Goal: Task Accomplishment & Management: Complete application form

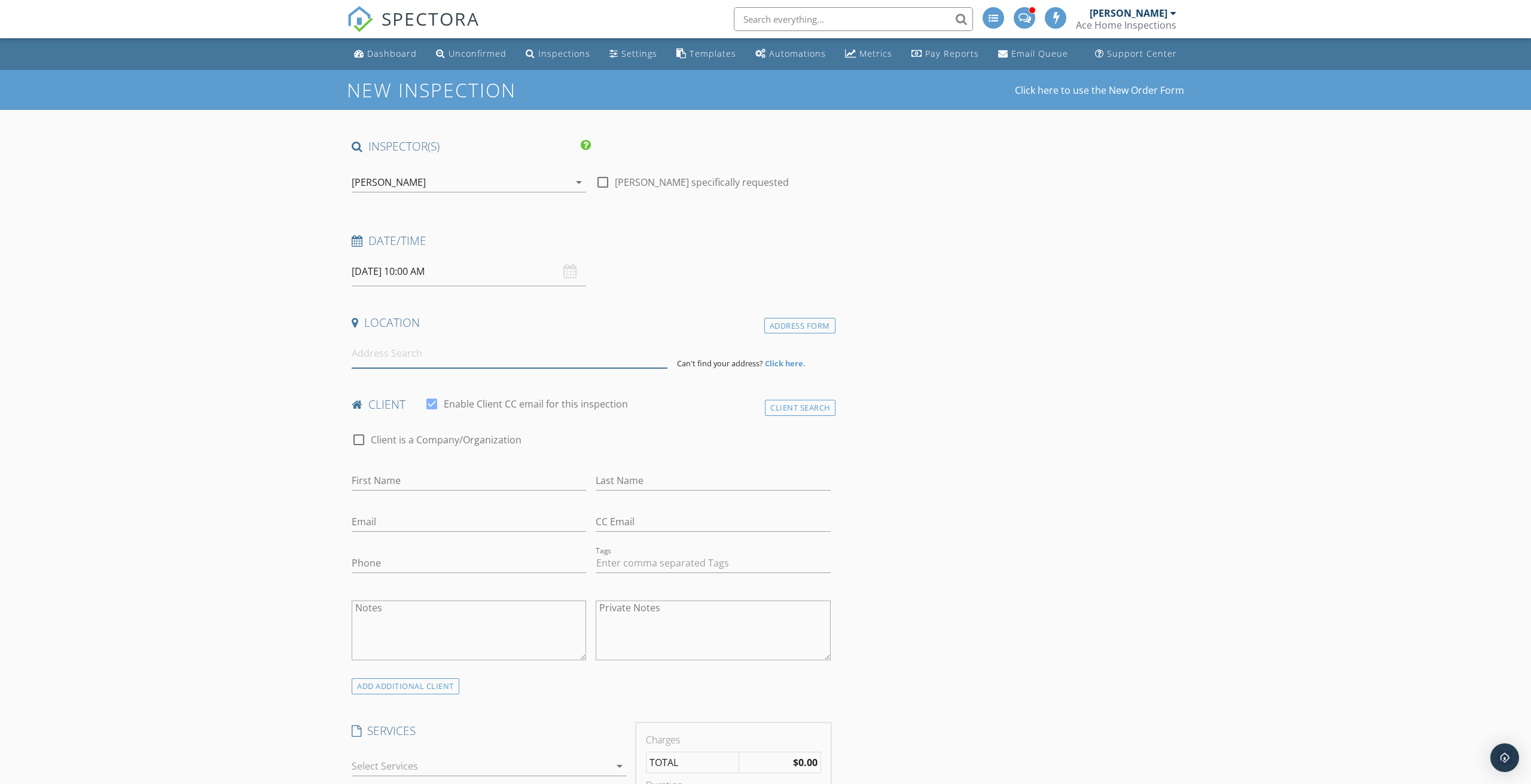
click at [407, 361] on input at bounding box center [509, 353] width 316 height 30
type input "2116 Chicken Valley Road, Virginia Beach, VA, USA"
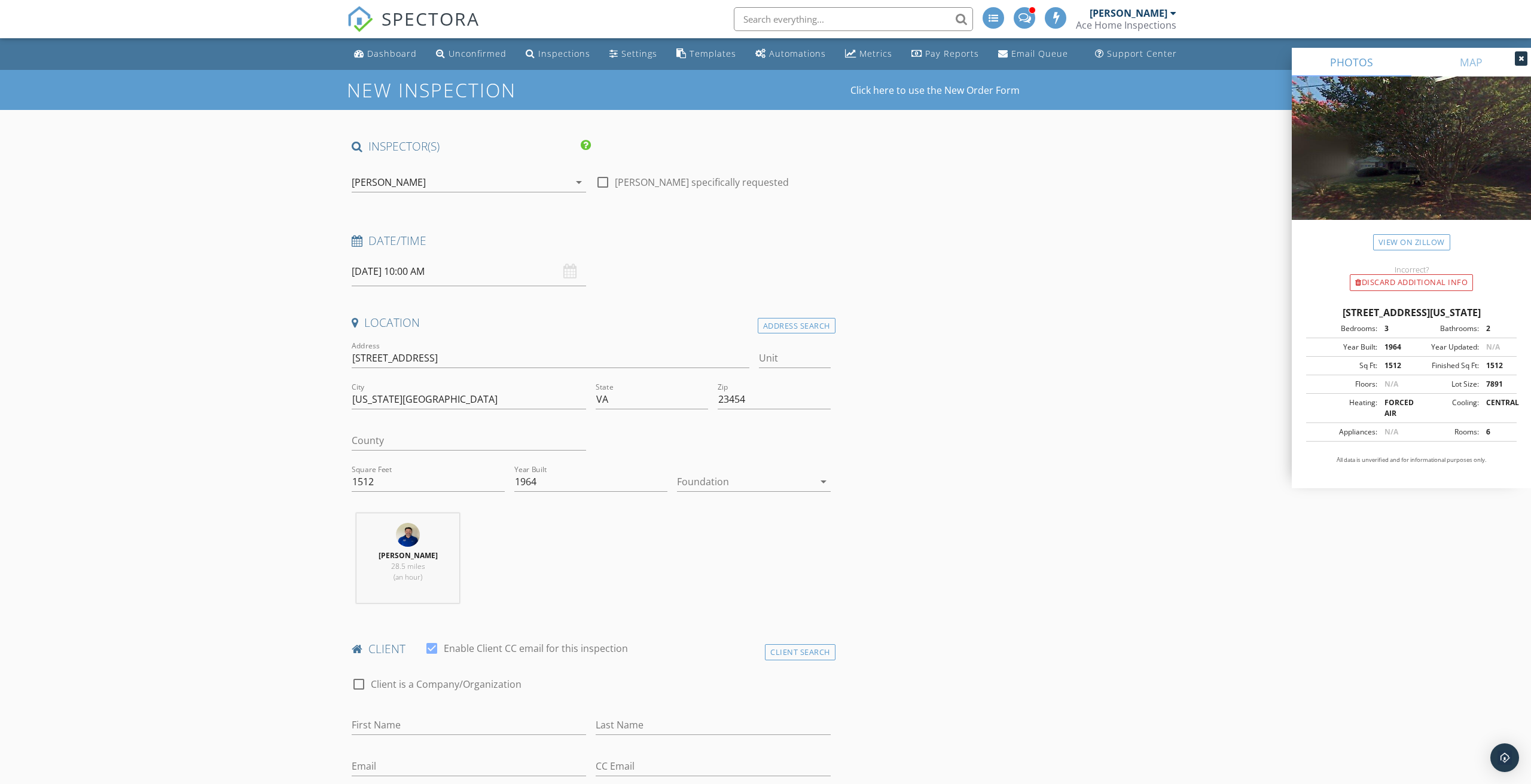
scroll to position [90, 0]
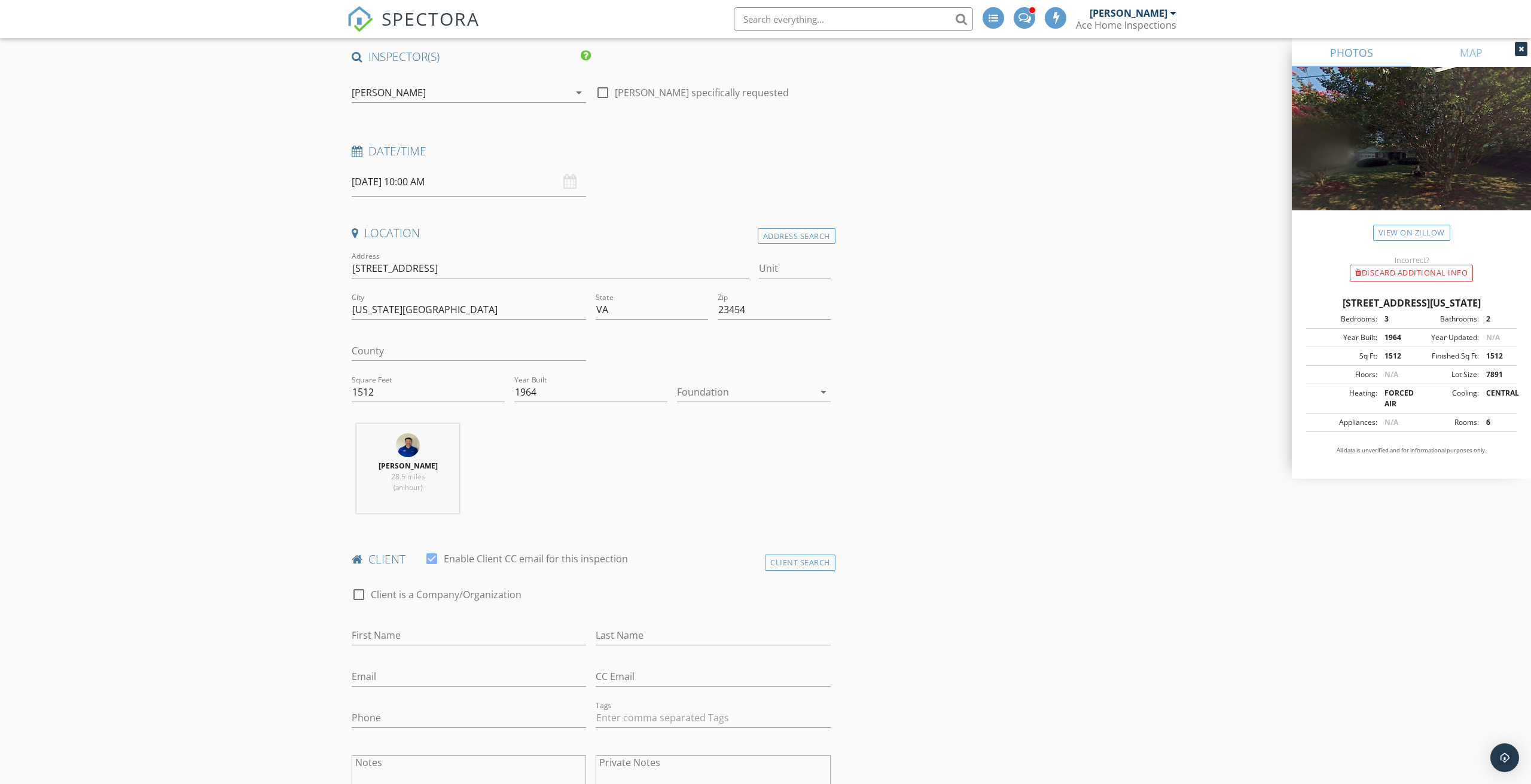
click at [711, 413] on div "Location Address Search Address 2116 Chicken Valley Rd Unit City Virginia Beach…" at bounding box center [591, 374] width 488 height 298
click at [708, 383] on div at bounding box center [746, 392] width 137 height 19
click at [699, 458] on div "Slab" at bounding box center [753, 453] width 134 height 14
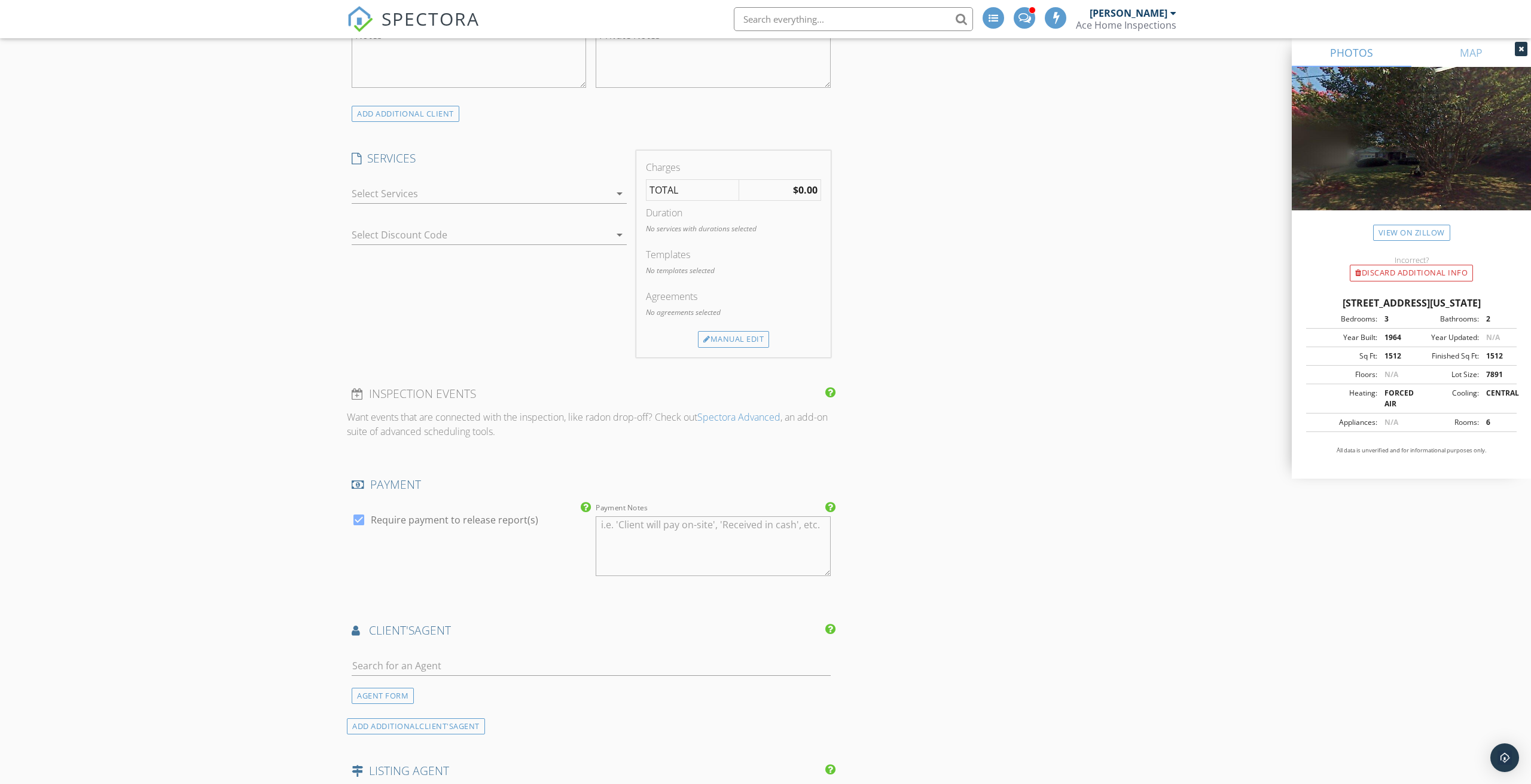
scroll to position [814, 0]
click at [449, 202] on div at bounding box center [480, 197] width 258 height 19
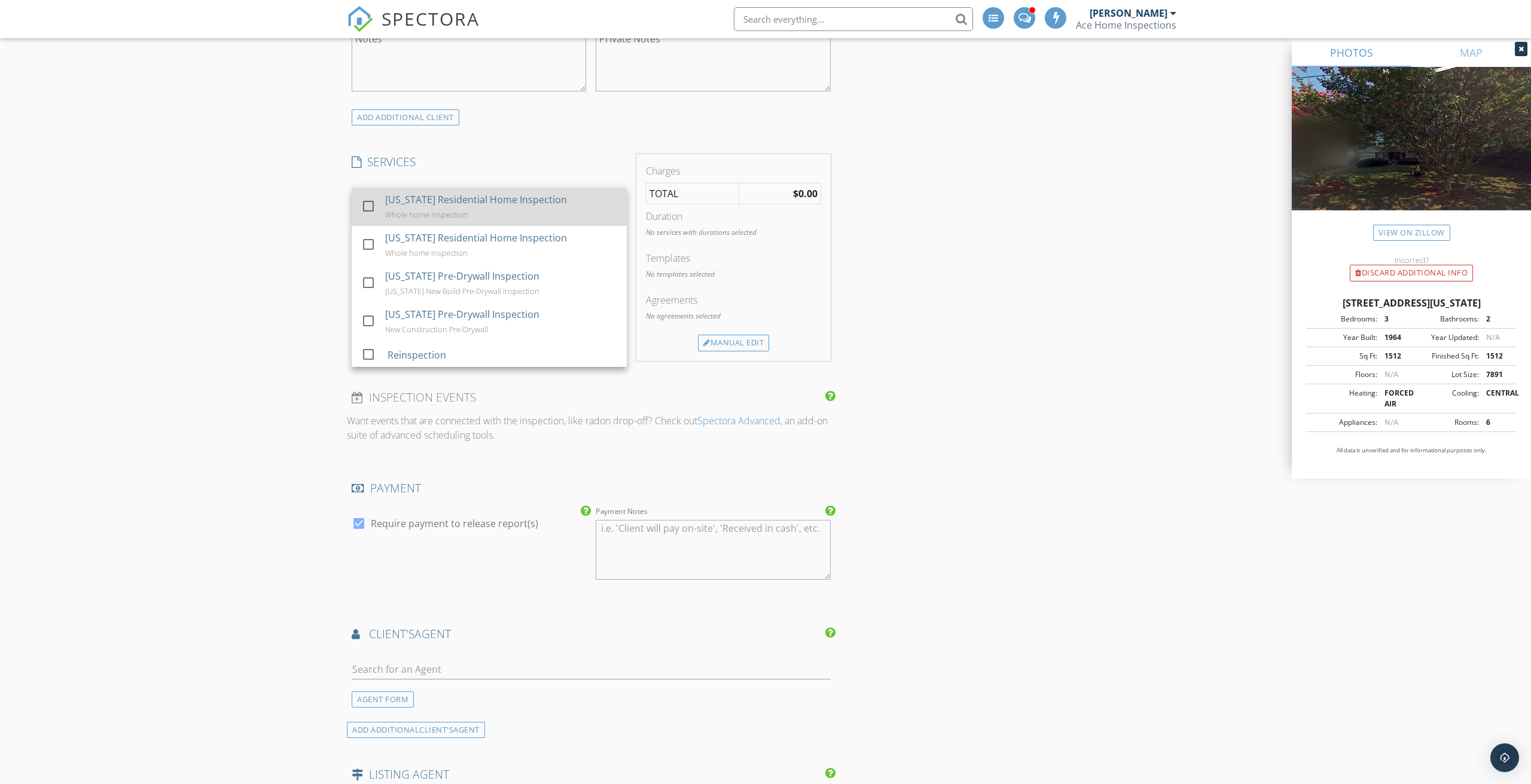
click at [399, 204] on div "[US_STATE] Residential Home Inspection" at bounding box center [476, 200] width 182 height 14
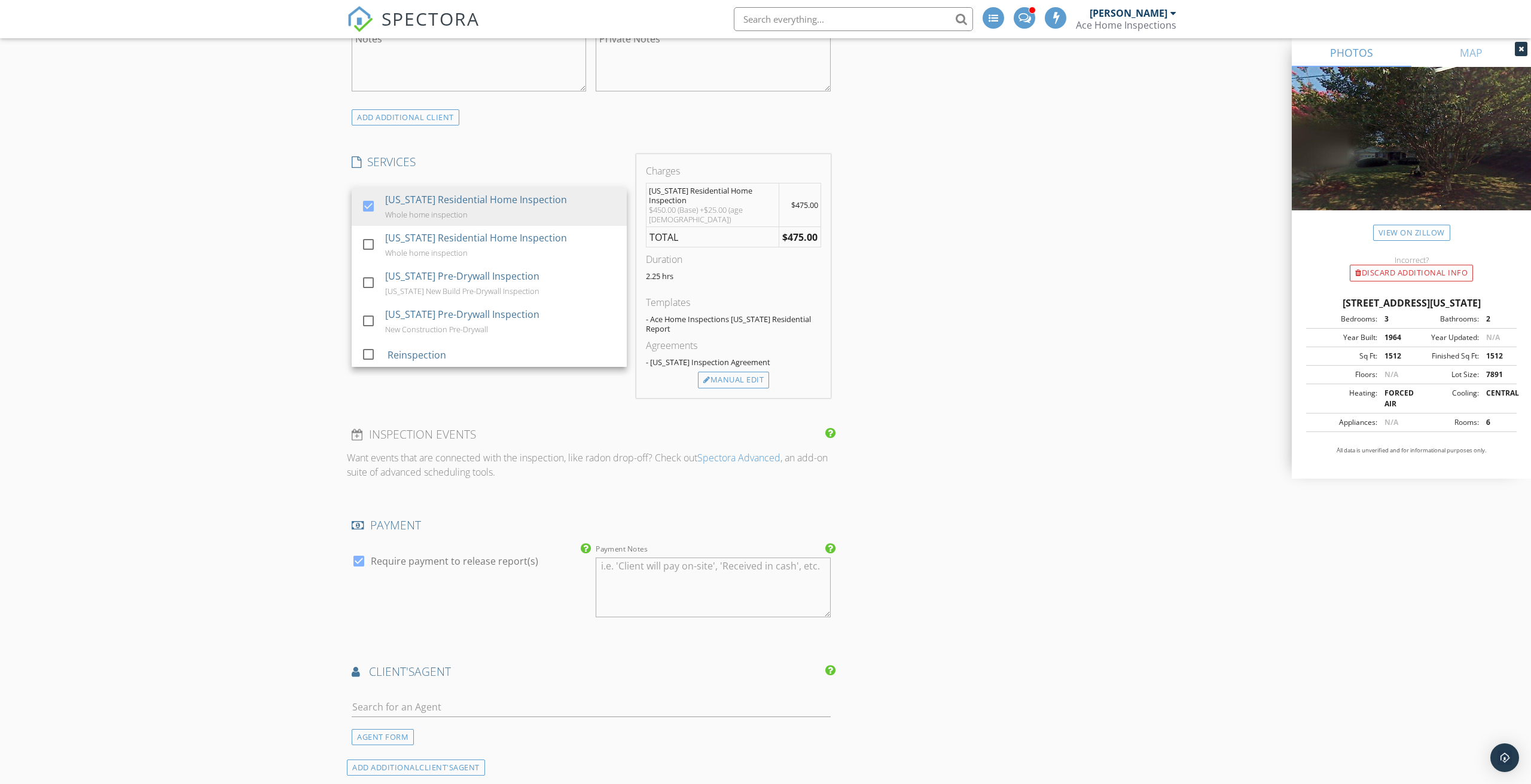
click at [224, 353] on div "New Inspection Click here to use the New Order Form INSPECTOR(S) check_box Jame…" at bounding box center [766, 411] width 1531 height 2309
click at [737, 379] on div "Manual Edit" at bounding box center [733, 380] width 71 height 17
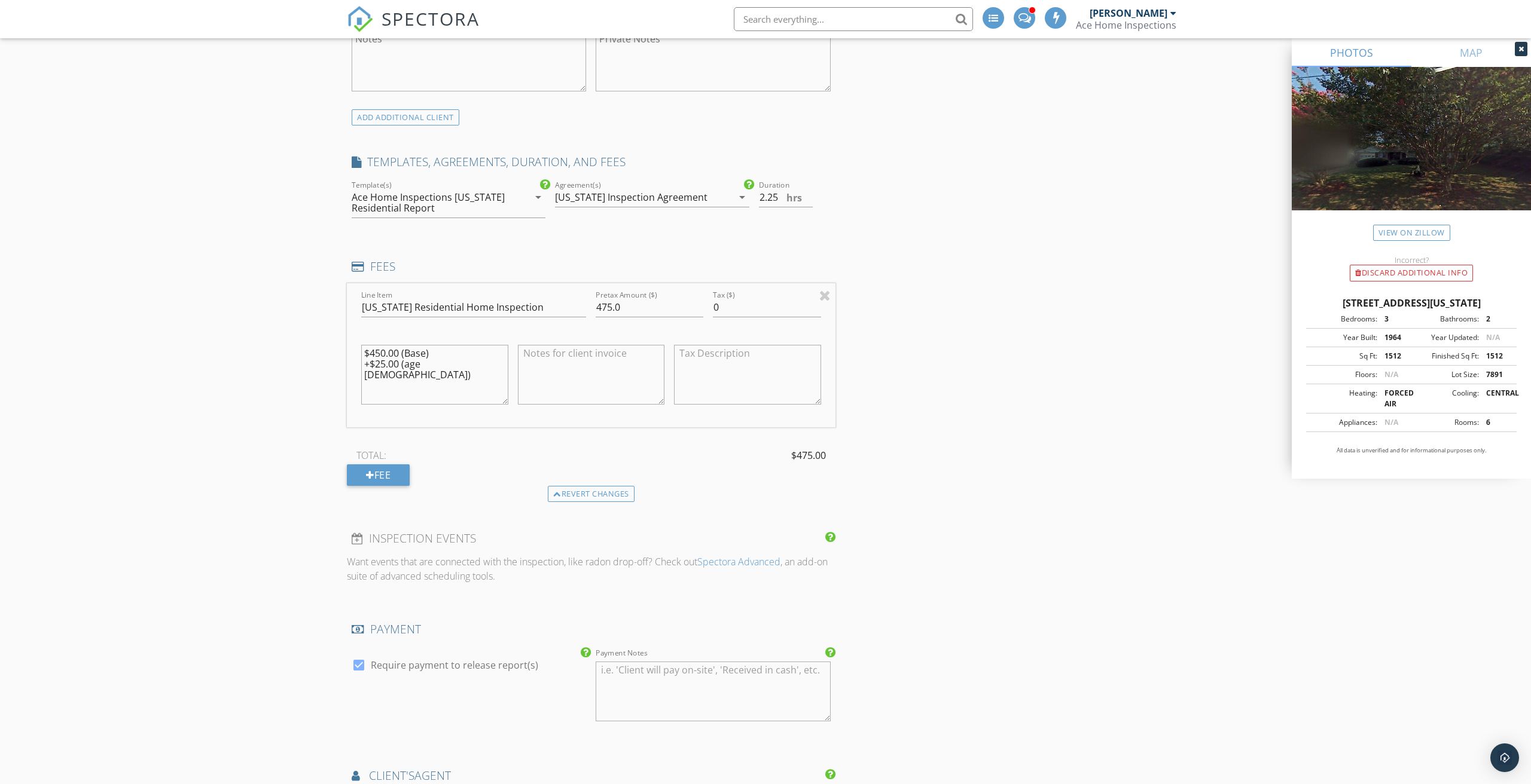
click at [474, 366] on textarea "$450.00 (Base) +$25.00 (age 50 - 100)" at bounding box center [435, 375] width 148 height 59
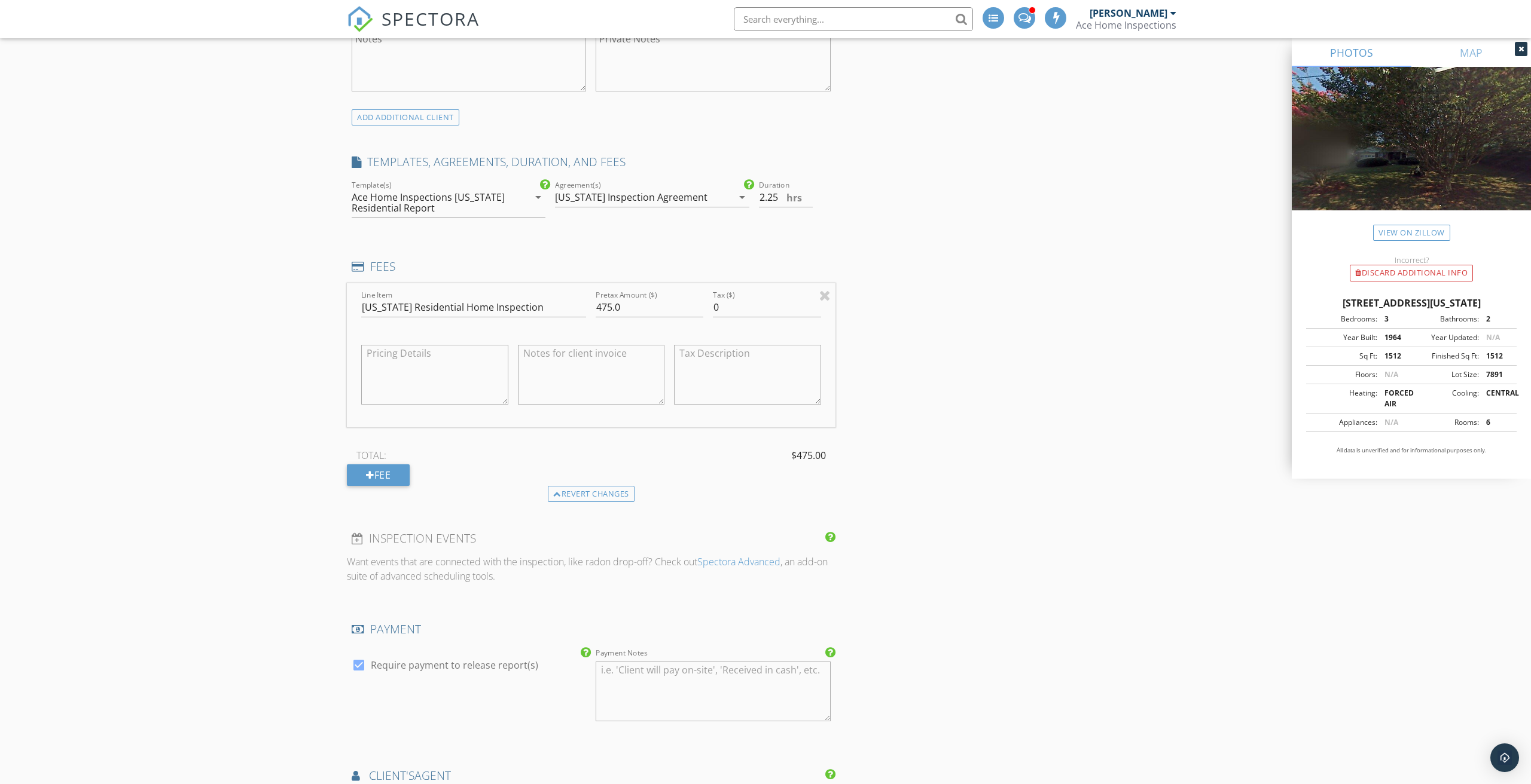
drag, startPoint x: 474, startPoint y: 366, endPoint x: 360, endPoint y: 340, distance: 116.9
click at [360, 340] on div at bounding box center [434, 376] width 157 height 94
click at [639, 309] on input "475.0" at bounding box center [649, 307] width 108 height 20
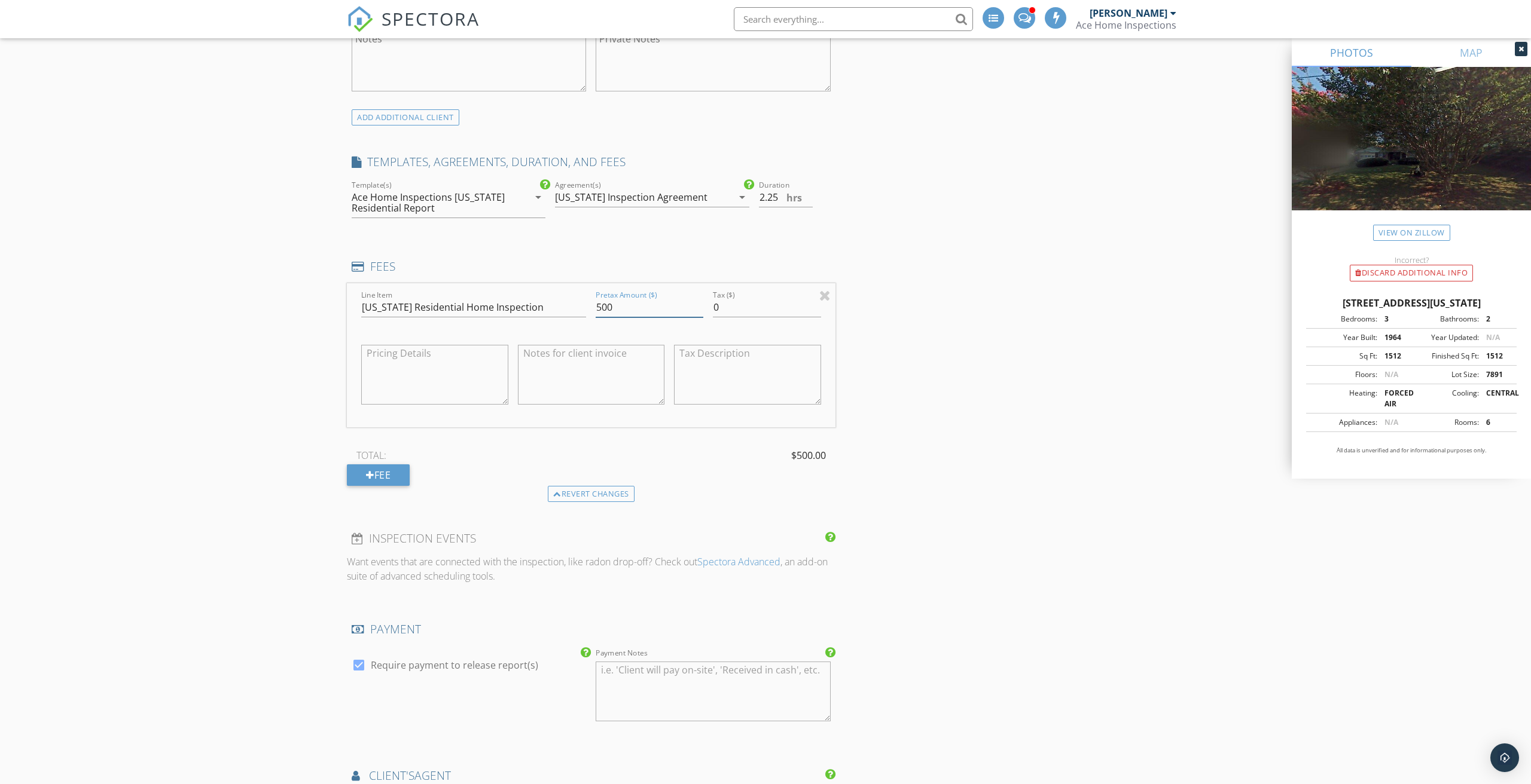
type input "500"
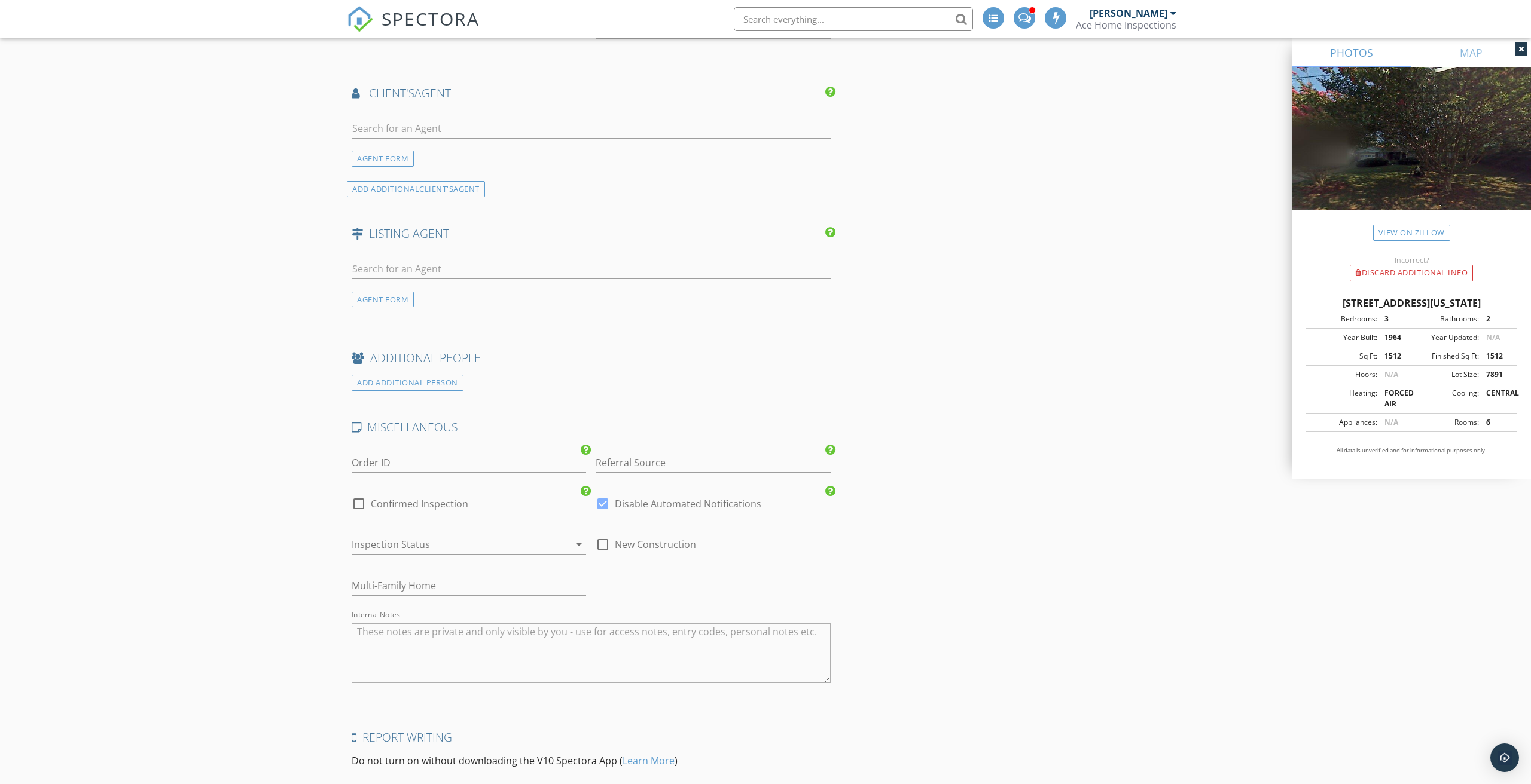
scroll to position [1537, 0]
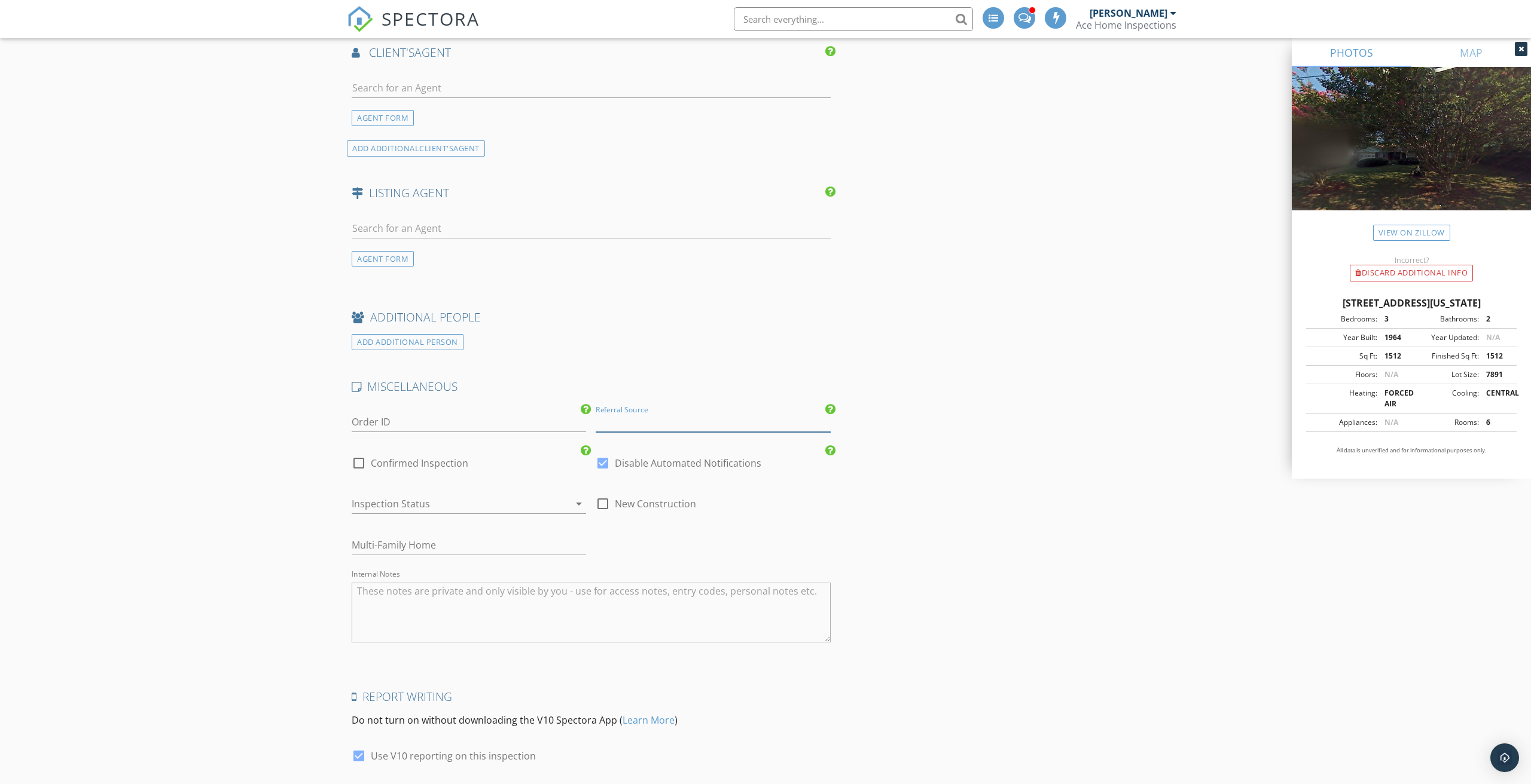
click at [644, 413] on input "Referral Source" at bounding box center [712, 423] width 235 height 20
click at [650, 460] on div "Repeat Agent" at bounding box center [712, 469] width 233 height 24
type input "Repeat Agent"
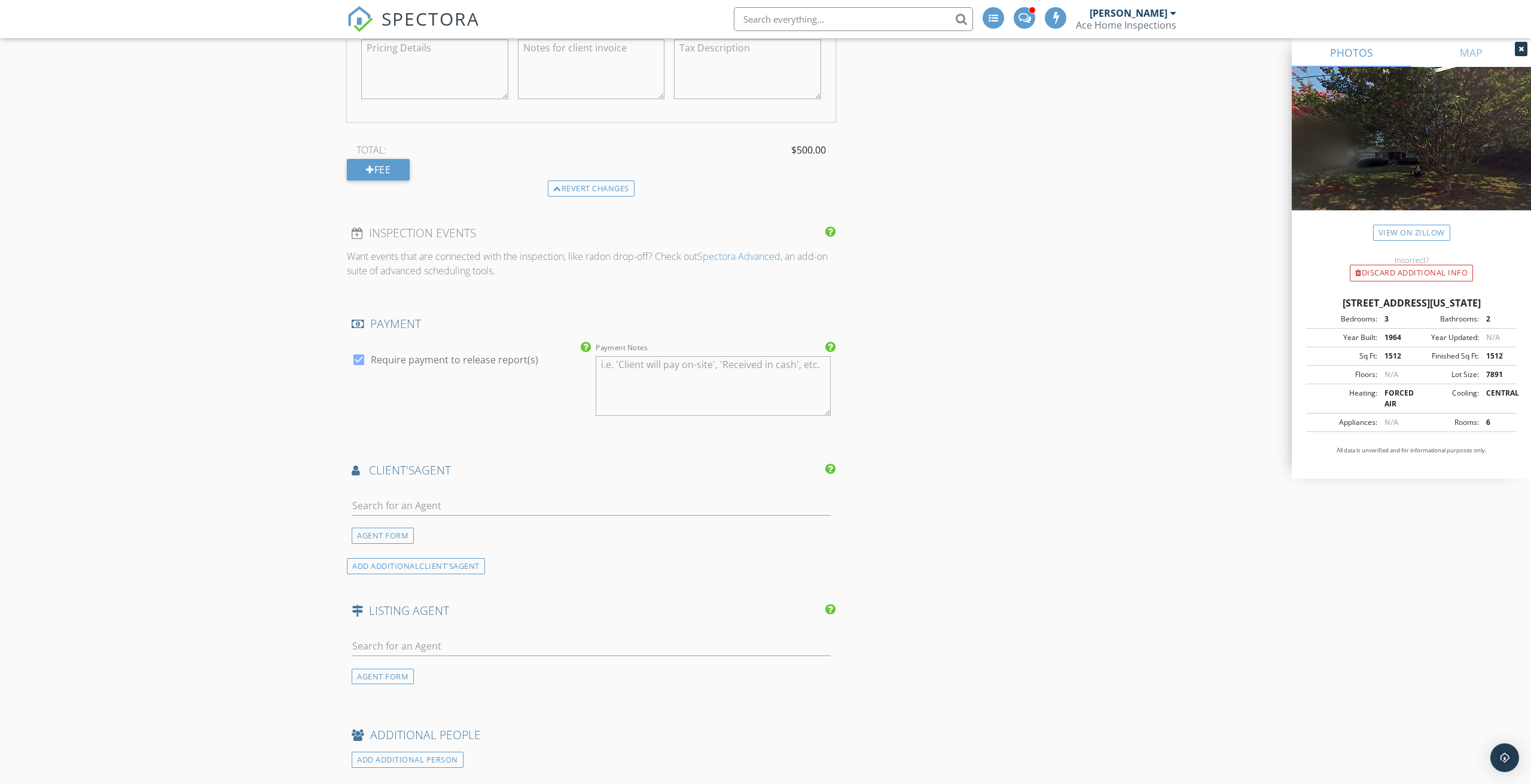
scroll to position [1118, 0]
click at [388, 497] on input "text" at bounding box center [591, 507] width 479 height 20
type input "beth"
drag, startPoint x: 388, startPoint y: 497, endPoint x: 411, endPoint y: 533, distance: 42.7
click at [411, 535] on div "Bershire Hathaway Home Services" at bounding box center [444, 539] width 118 height 10
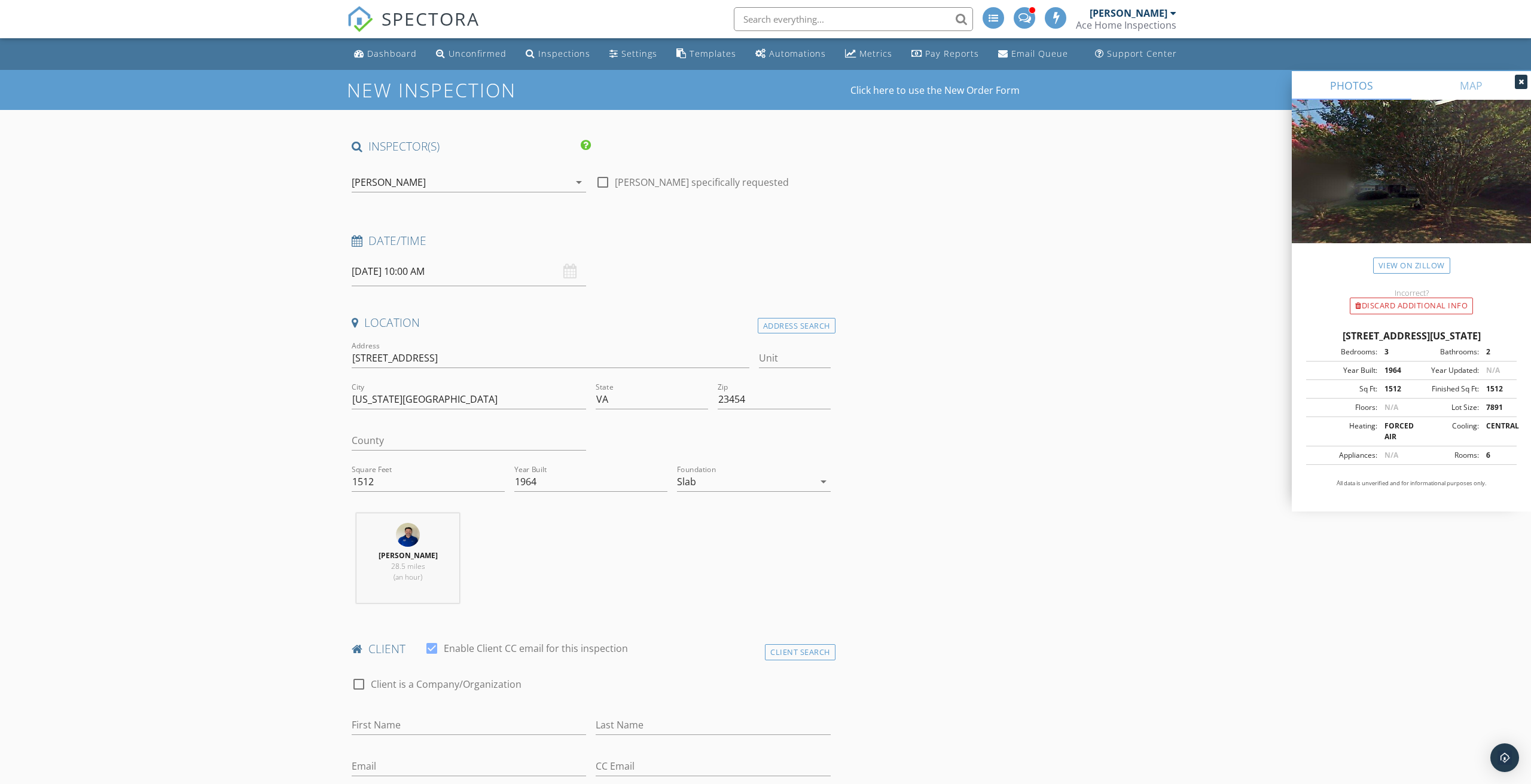
scroll to position [0, 0]
click at [452, 176] on div "[PERSON_NAME]" at bounding box center [461, 182] width 218 height 19
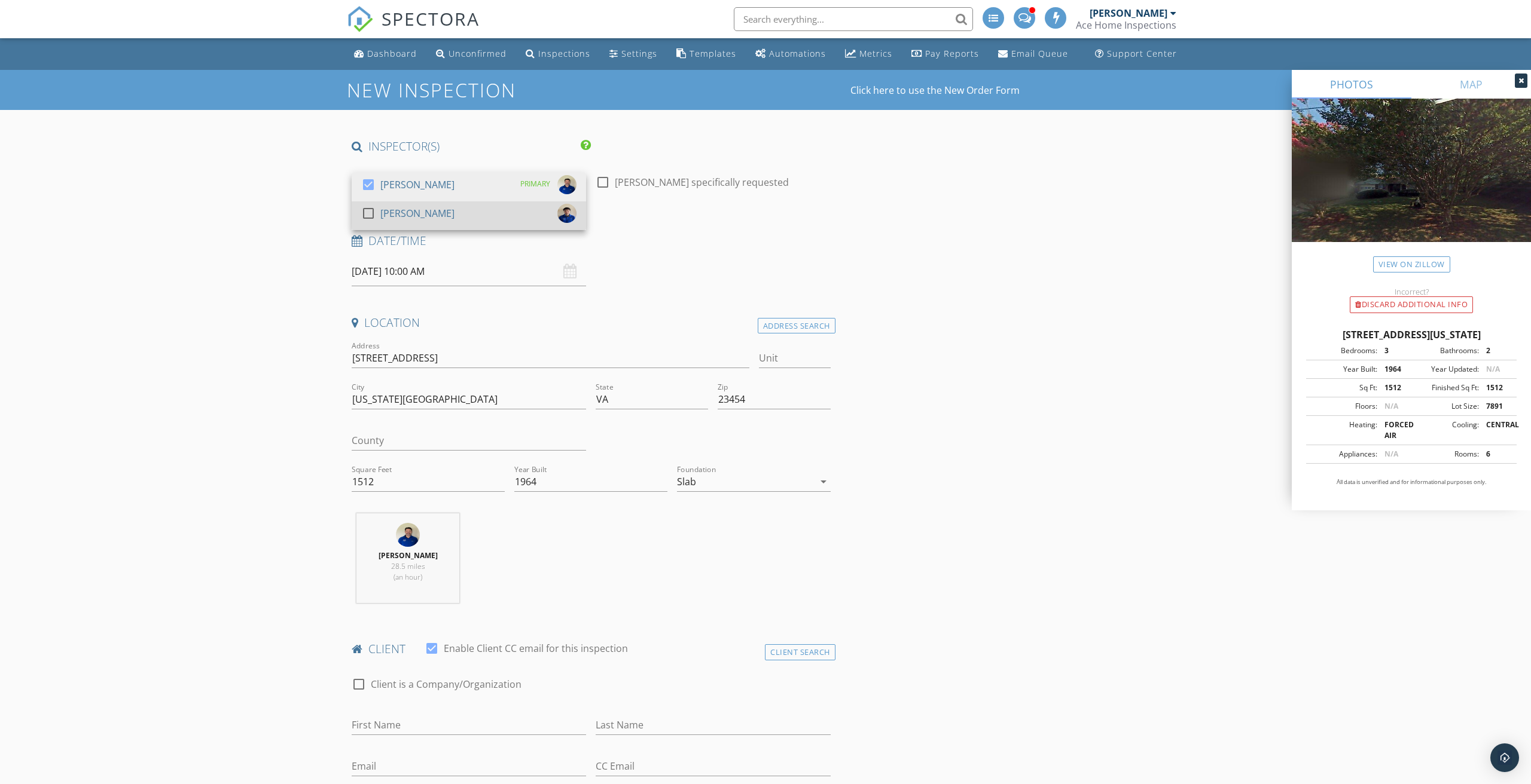
click at [411, 215] on div "[PERSON_NAME]" at bounding box center [417, 213] width 74 height 19
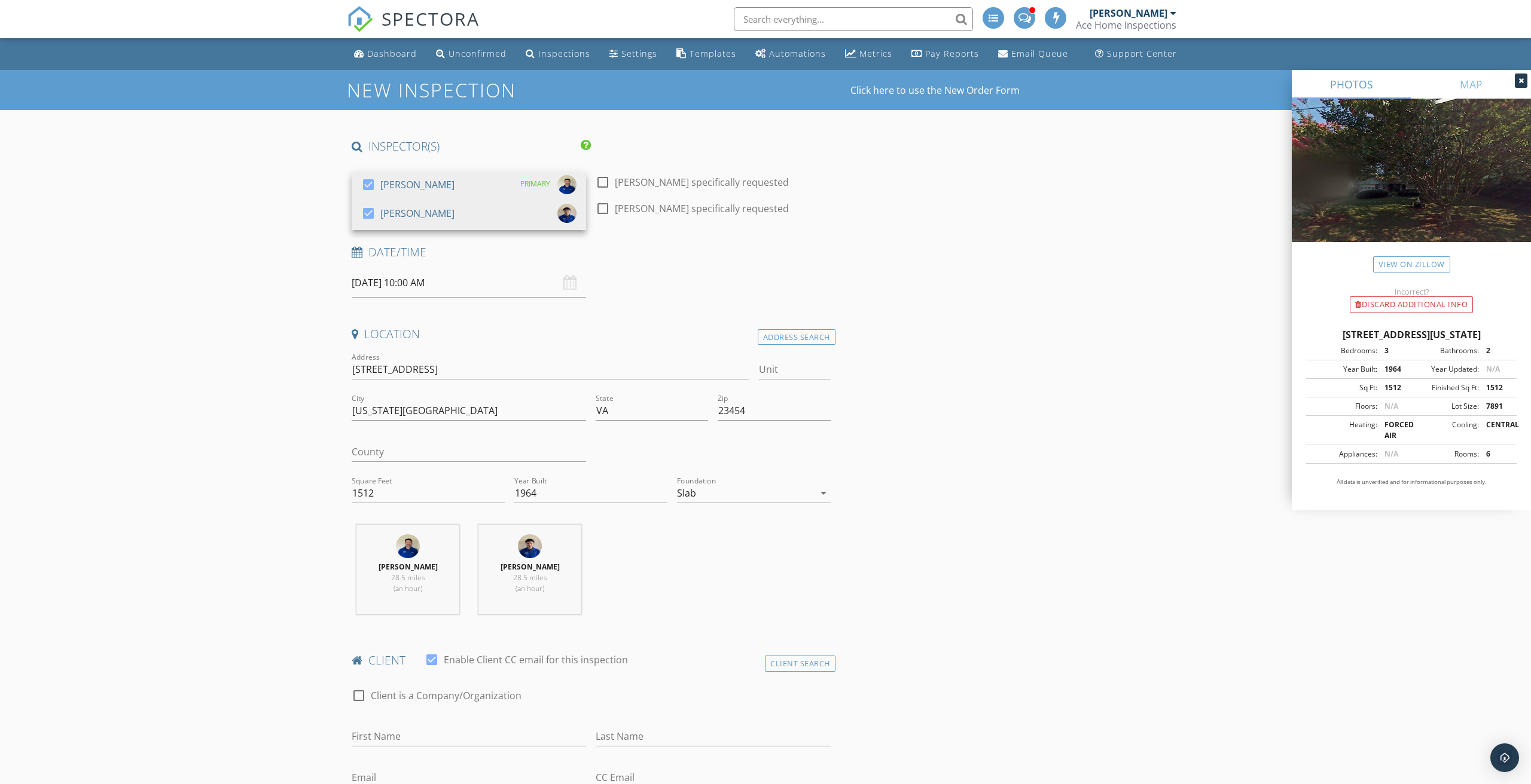
click at [422, 280] on input "09/30/2025 10:00 AM" at bounding box center [469, 283] width 235 height 30
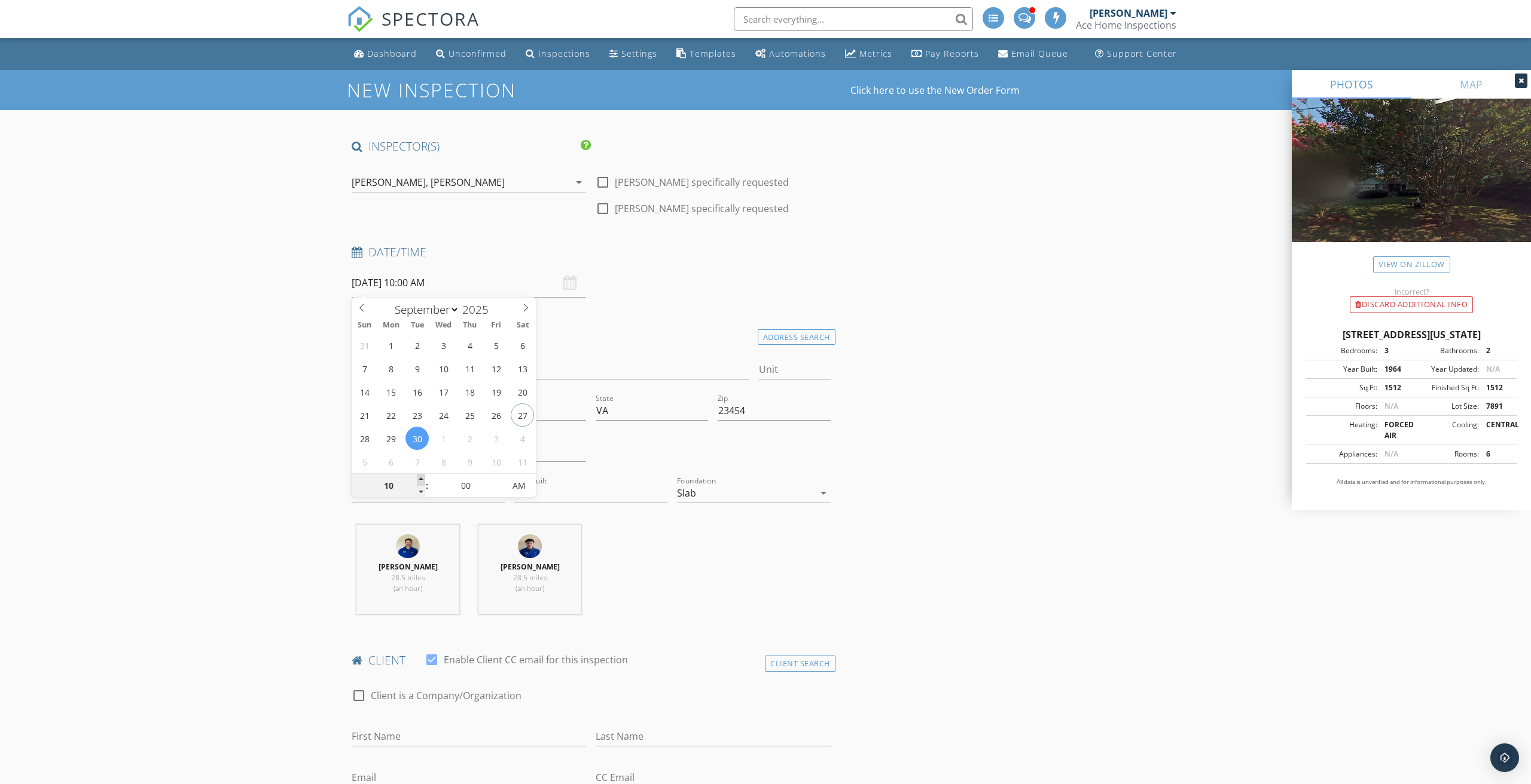
type input "09/30/2025 11:00 AM"
type input "11"
click at [424, 475] on span at bounding box center [420, 479] width 8 height 12
type input "09/30/2025 12:00 PM"
type input "12"
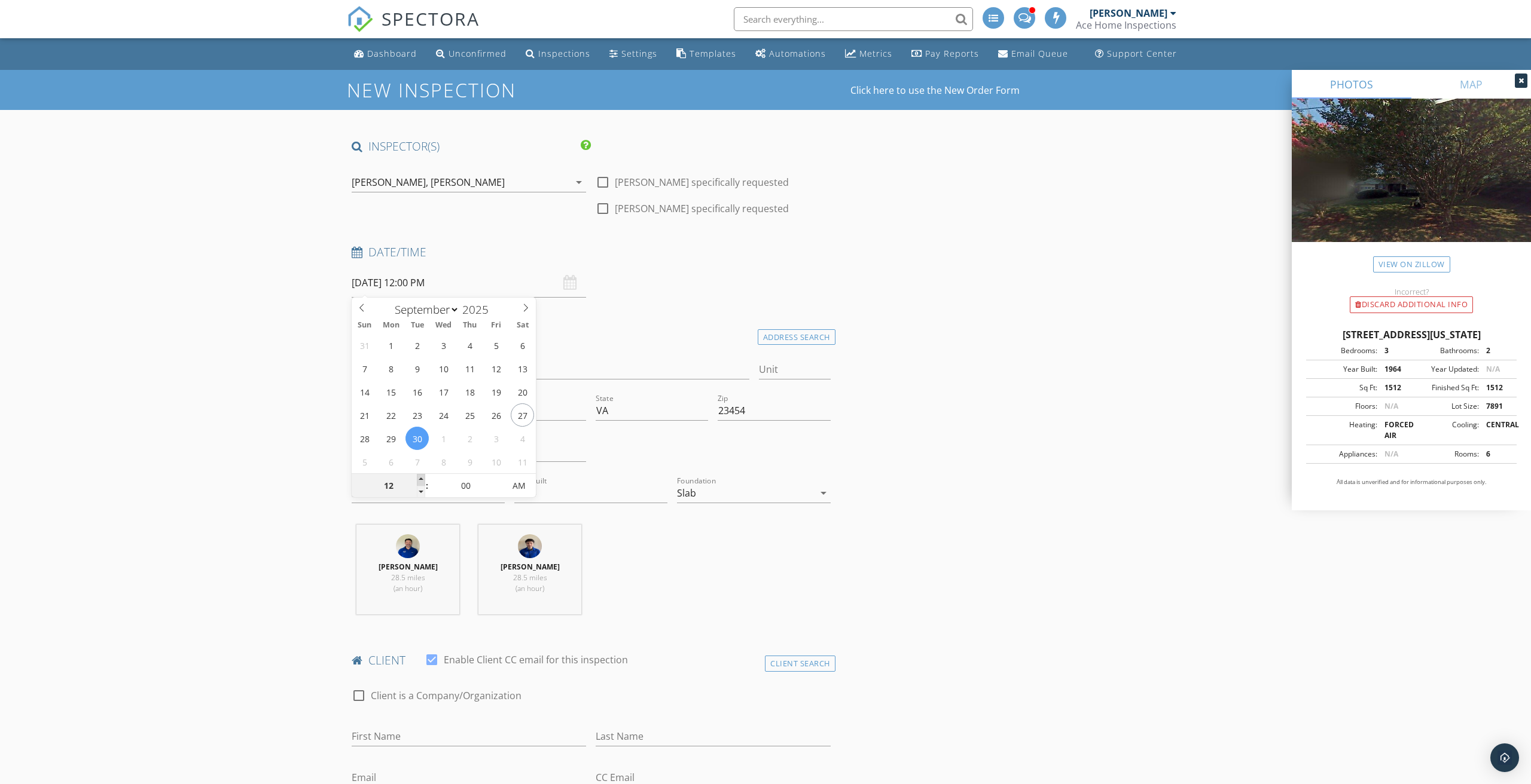
click at [424, 475] on span at bounding box center [420, 479] width 8 height 12
type input "09/30/2025 1:00 PM"
type input "01"
click at [424, 475] on span at bounding box center [420, 479] width 8 height 12
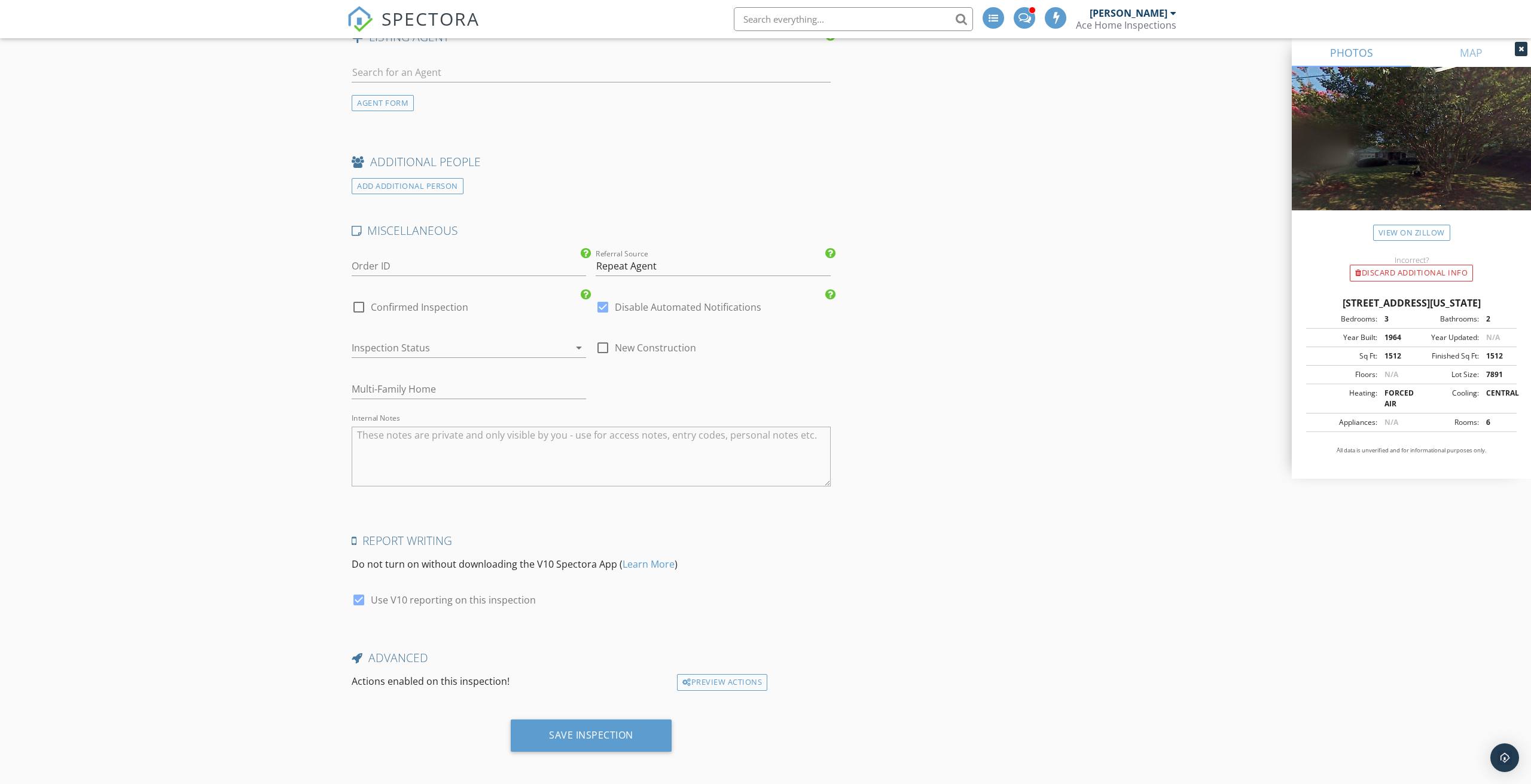
scroll to position [1930, 0]
click at [577, 731] on div "Save Inspection" at bounding box center [591, 736] width 85 height 12
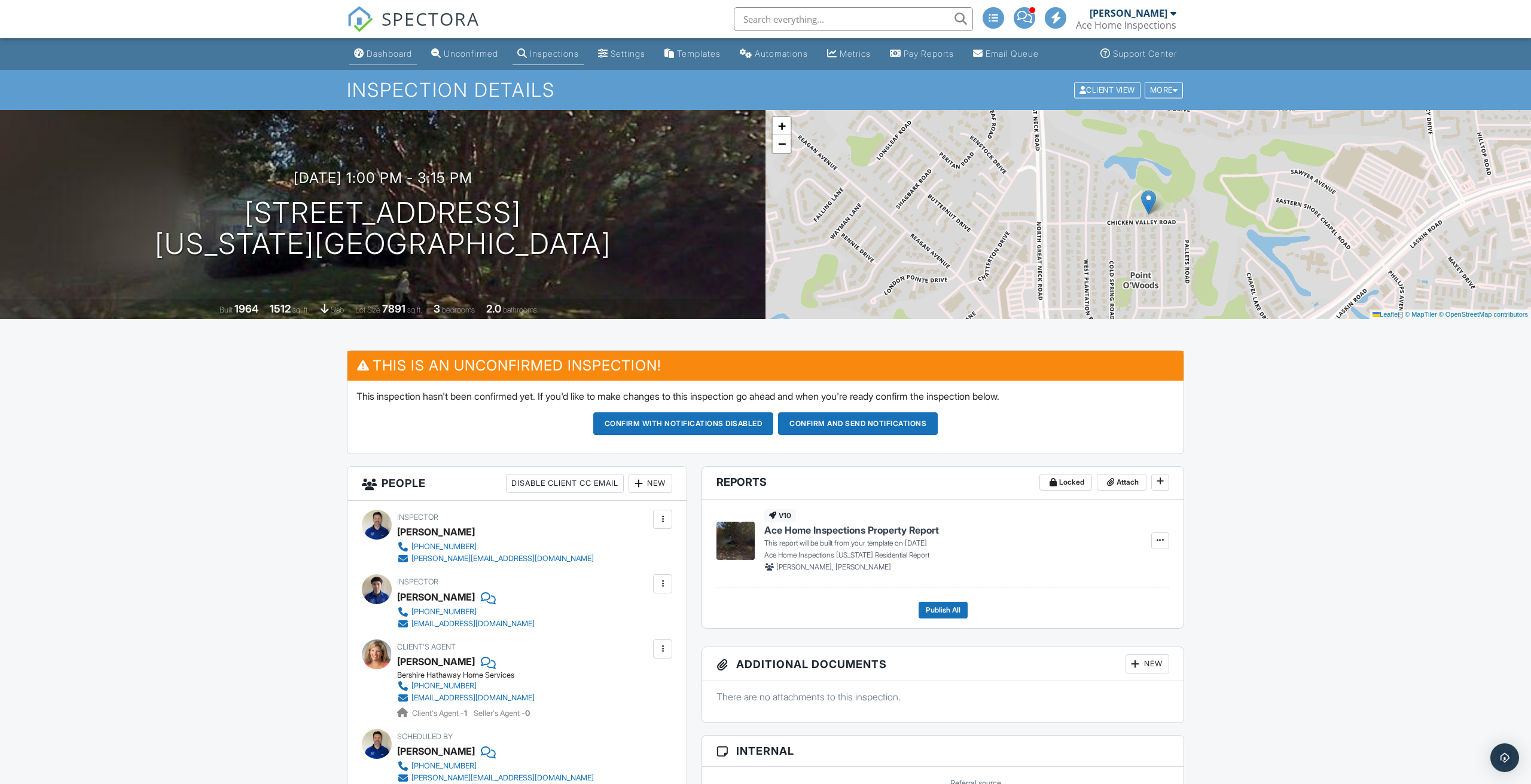
click at [399, 56] on div "Dashboard" at bounding box center [389, 53] width 46 height 10
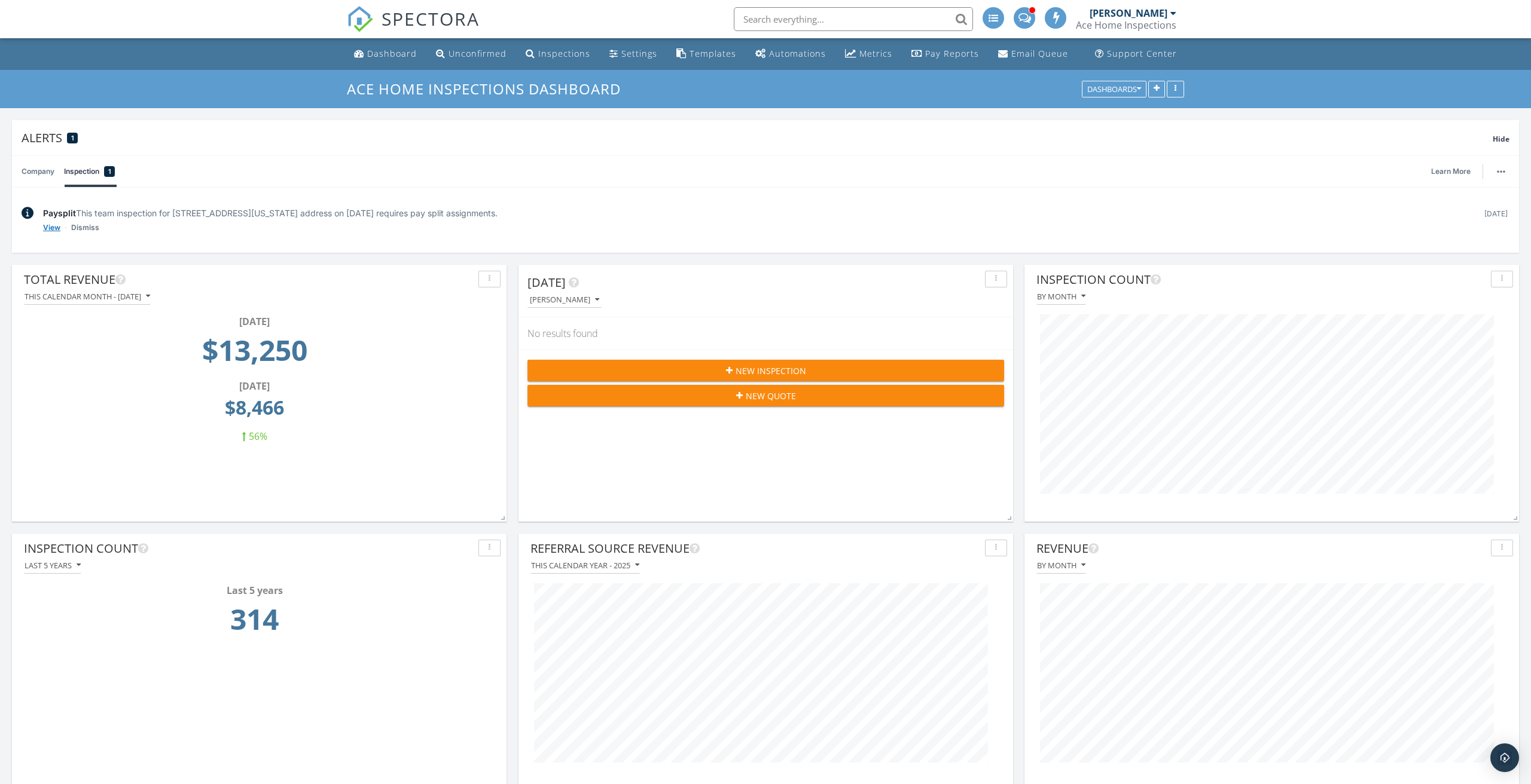
click at [52, 229] on link "View" at bounding box center [51, 227] width 17 height 12
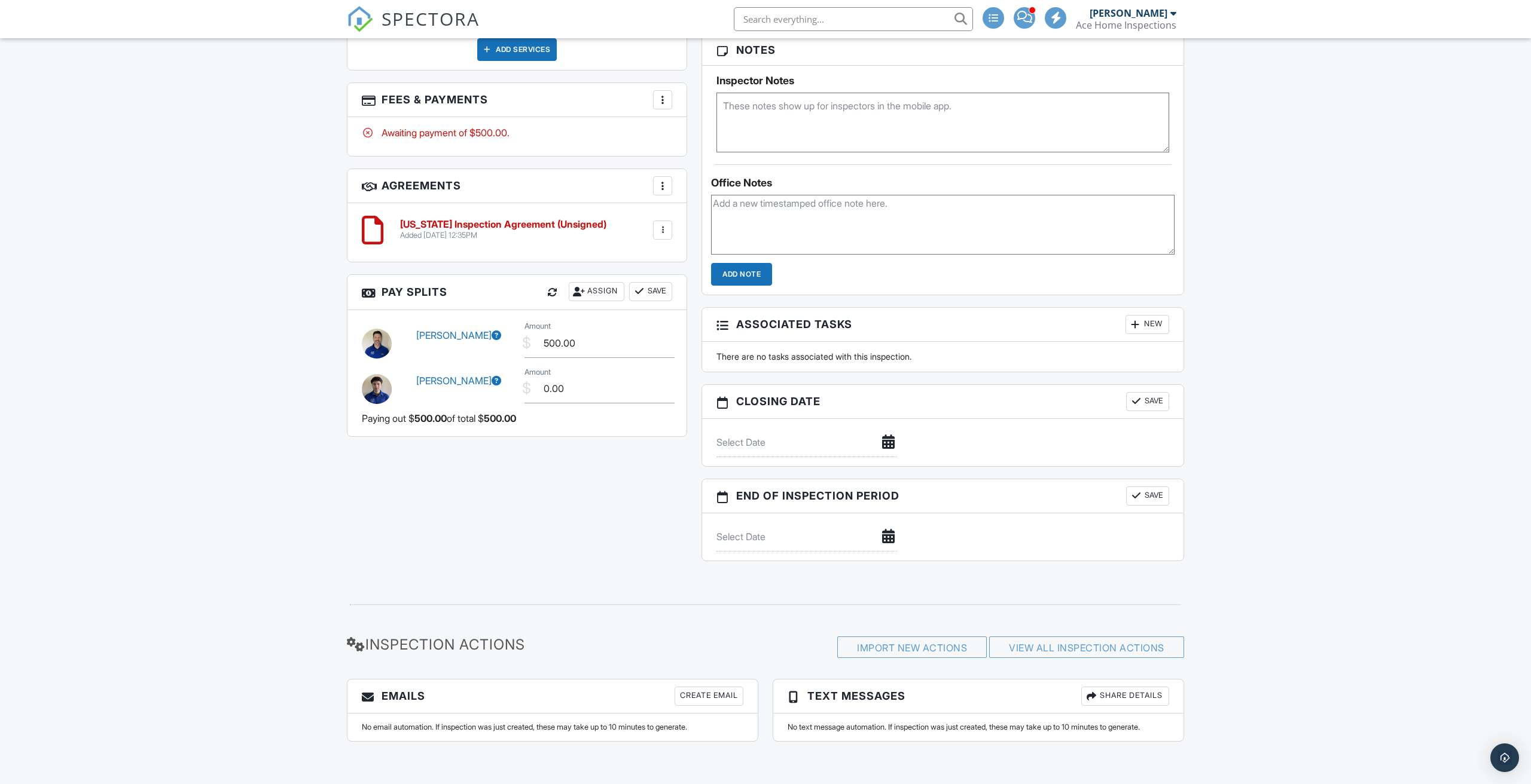
scroll to position [903, 0]
click at [594, 289] on div "Assign" at bounding box center [596, 292] width 56 height 19
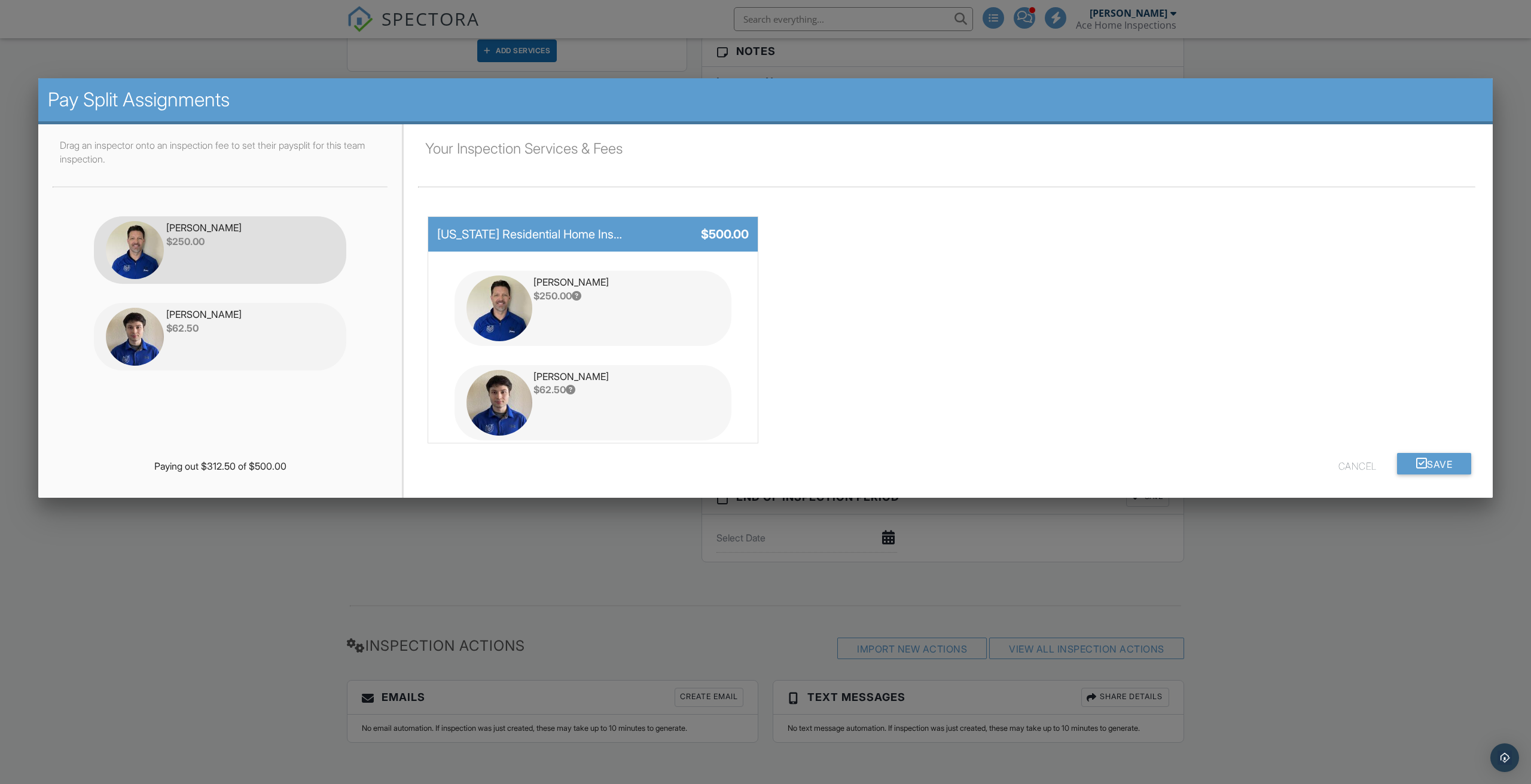
drag, startPoint x: 577, startPoint y: 298, endPoint x: 179, endPoint y: 243, distance: 401.8
click at [181, 244] on div "Drag an inspector onto an inspection fee to set their paysplit for this team in…" at bounding box center [766, 311] width 1455 height 374
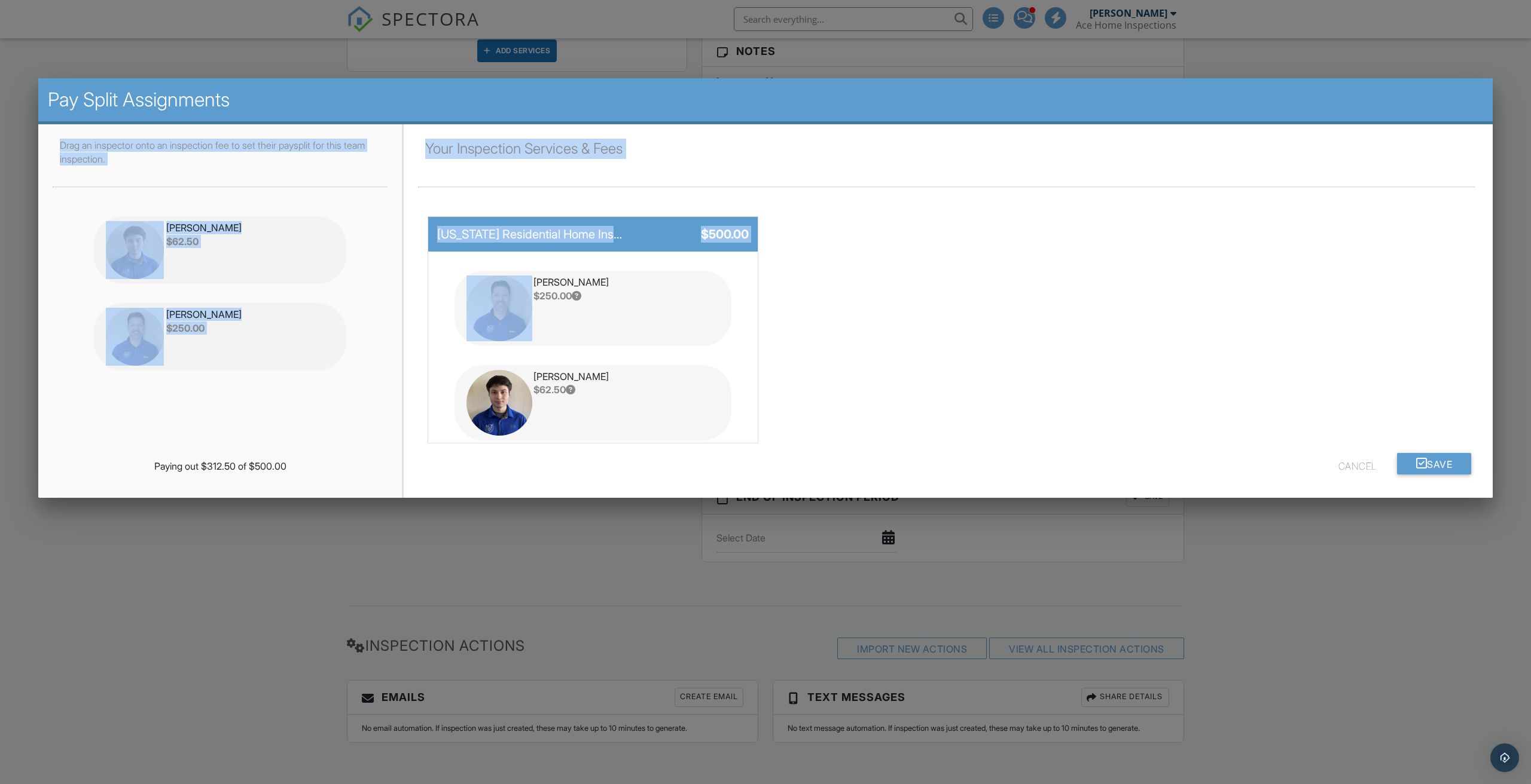
drag, startPoint x: 540, startPoint y: 348, endPoint x: 454, endPoint y: 311, distance: 93.6
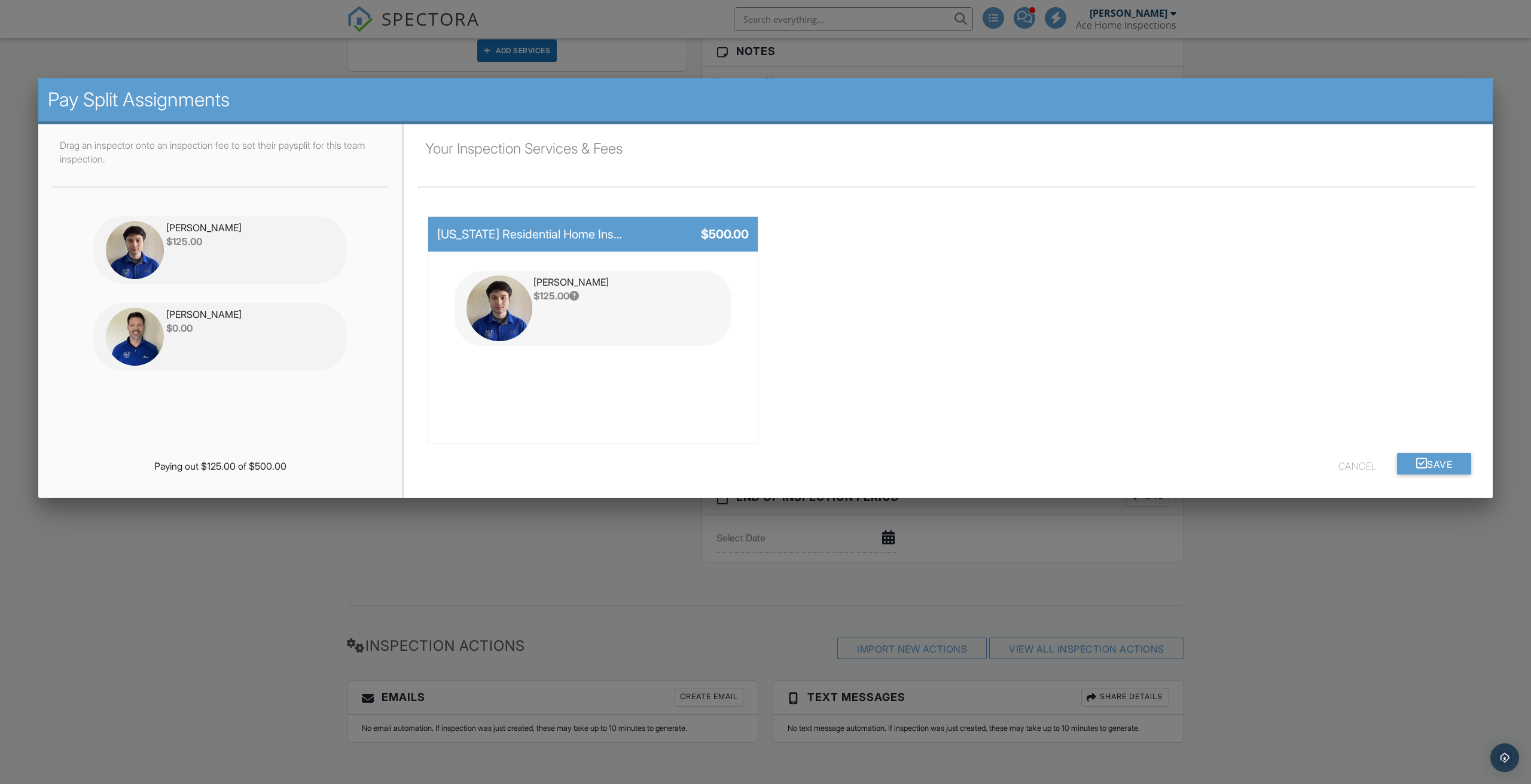
click at [298, 447] on div "Drag an inspector onto an inspection fee to set their paysplit for this team in…" at bounding box center [766, 311] width 1455 height 374
click at [1435, 468] on button "Save" at bounding box center [1434, 464] width 75 height 22
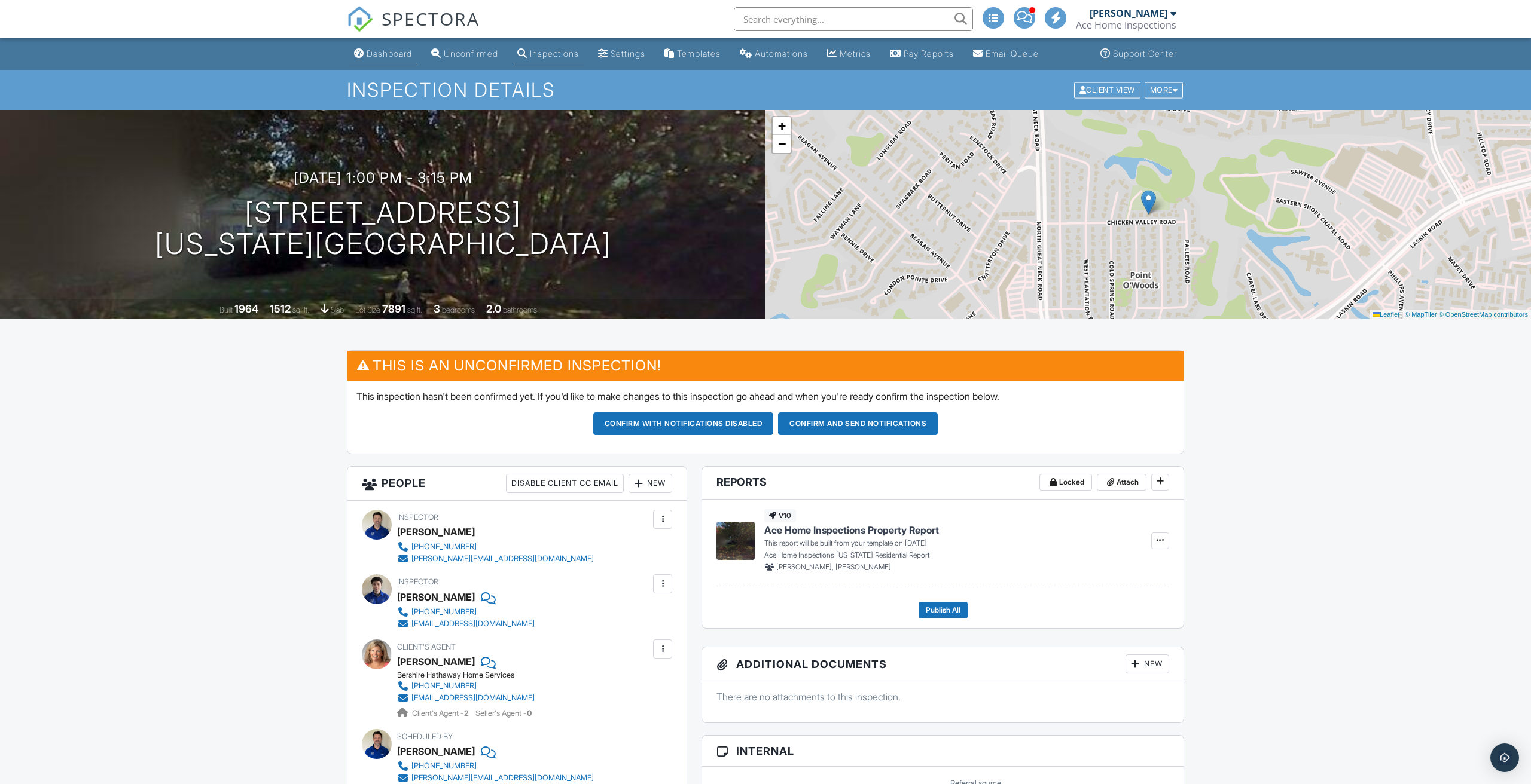
click at [392, 55] on div "Dashboard" at bounding box center [389, 53] width 46 height 10
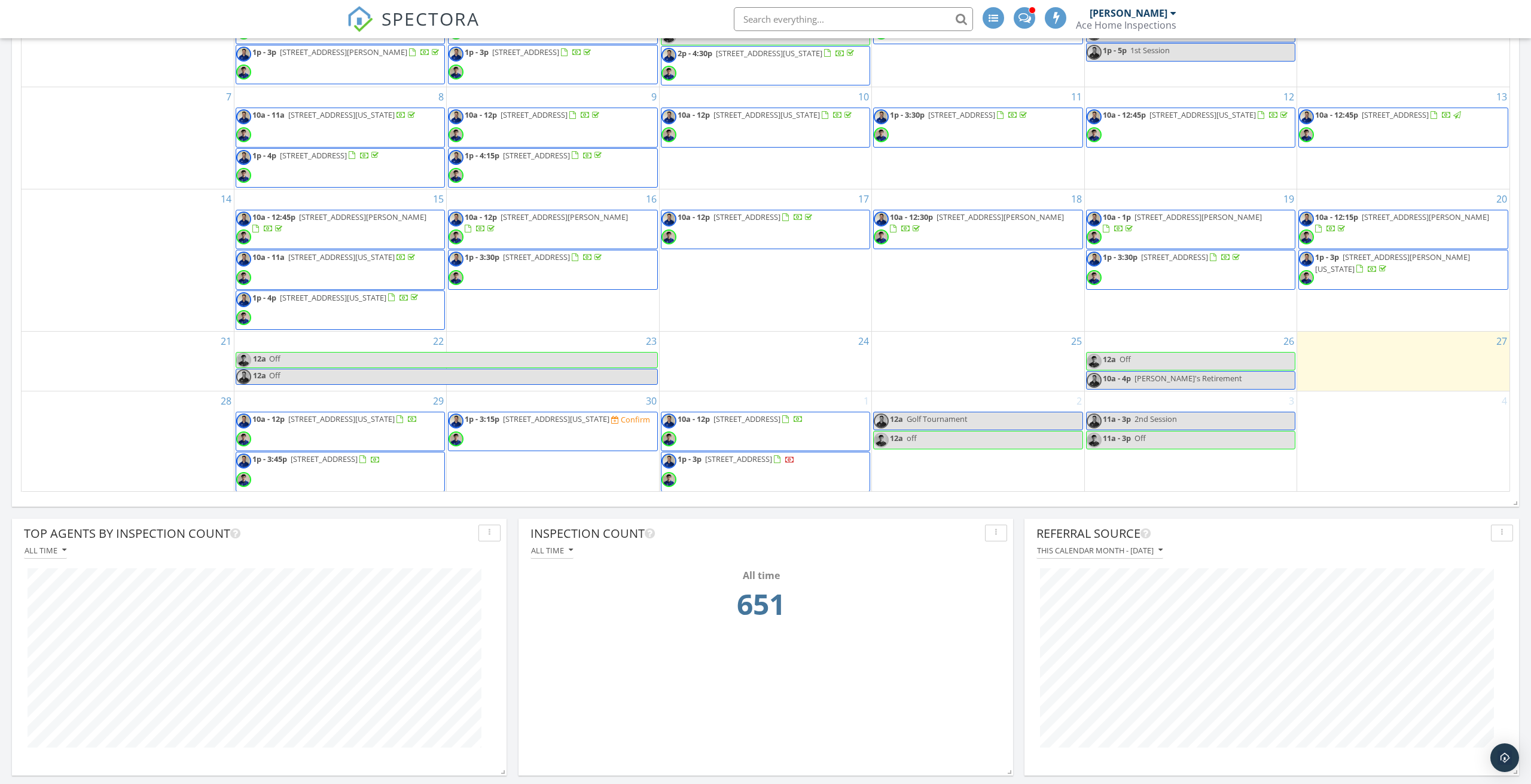
scroll to position [784, 0]
